Goal: Feedback & Contribution: Leave review/rating

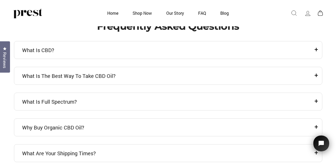
scroll to position [1627, 0]
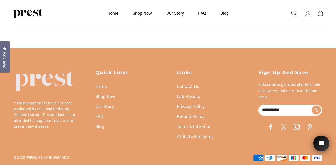
click at [184, 85] on link "Contact Us" at bounding box center [188, 86] width 22 height 10
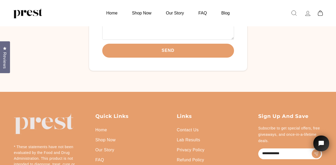
scroll to position [205, 0]
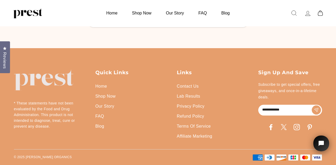
click at [186, 84] on link "Contact Us" at bounding box center [188, 86] width 22 height 10
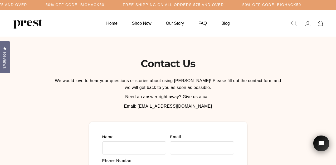
scroll to position [0, 0]
click at [321, 23] on icon at bounding box center [319, 24] width 5 height 6
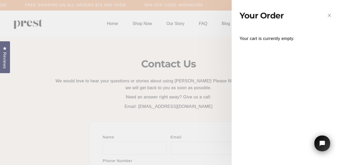
click at [331, 14] on icon "button" at bounding box center [329, 15] width 7 height 7
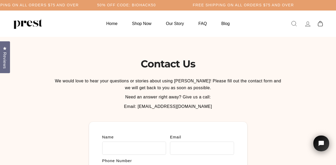
click at [307, 23] on icon at bounding box center [307, 23] width 7 height 7
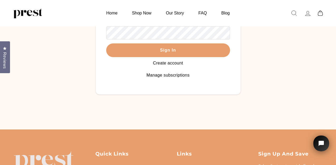
scroll to position [69, 0]
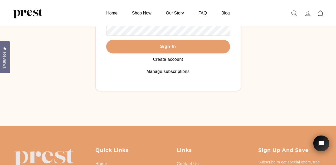
click html
click at [321, 144] on icon "Open chat widget" at bounding box center [324, 143] width 8 height 8
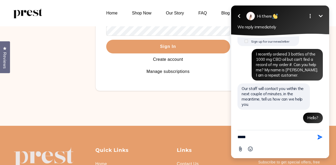
type textarea "******"
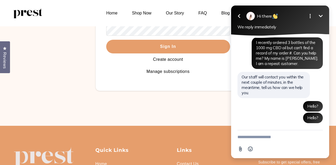
click at [238, 16] on icon "button" at bounding box center [238, 16] width 2 height 4
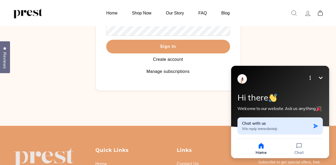
click at [274, 129] on span "We reply immediately" at bounding box center [259, 128] width 35 height 5
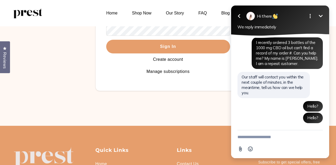
click at [108, 78] on div "Login We've sent you an email with a link to update your password. Email Passwo…" at bounding box center [168, 27] width 145 height 128
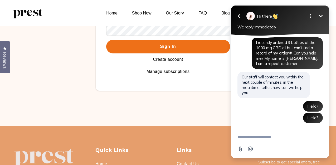
click at [163, 47] on button "Sign In" at bounding box center [168, 47] width 124 height 14
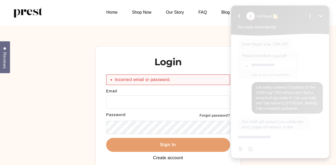
scroll to position [46, 0]
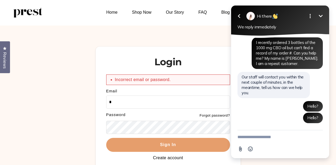
type input "**********"
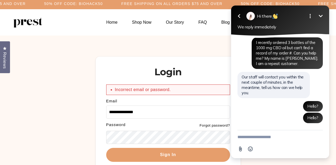
scroll to position [2, 0]
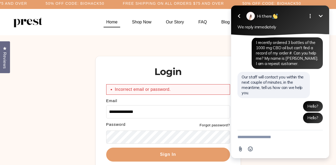
click at [112, 22] on link "Home" at bounding box center [111, 22] width 24 height 10
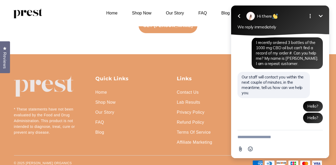
scroll to position [1201, 0]
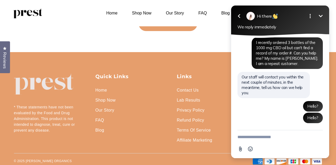
click at [321, 15] on icon "Minimize" at bounding box center [320, 16] width 6 height 6
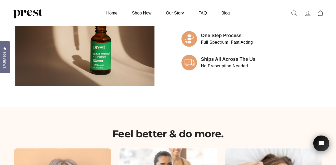
scroll to position [549, 0]
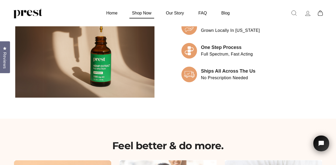
click at [140, 12] on link "Shop Now" at bounding box center [141, 13] width 33 height 10
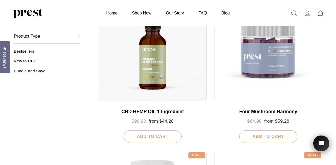
scroll to position [104, 0]
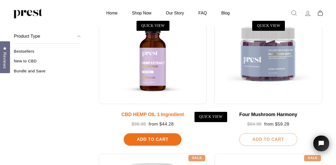
click at [142, 64] on div at bounding box center [153, 50] width 108 height 108
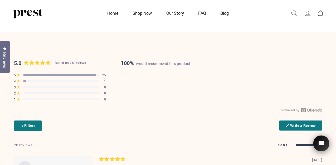
scroll to position [965, 0]
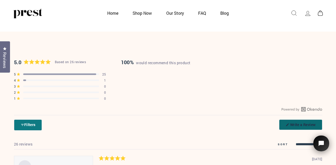
click at [300, 124] on link "Write a Review (Opens in a new window)" at bounding box center [300, 124] width 43 height 11
